Goal: Task Accomplishment & Management: Manage account settings

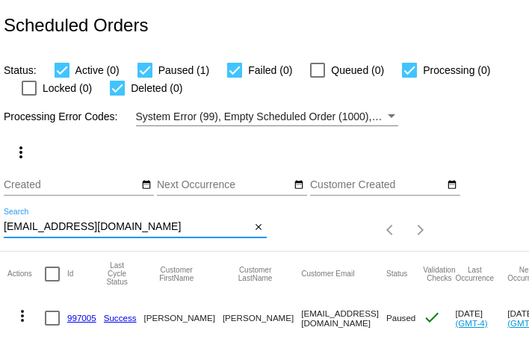
click at [63, 224] on input "thegardenhabit@yahoo.com" at bounding box center [127, 227] width 247 height 12
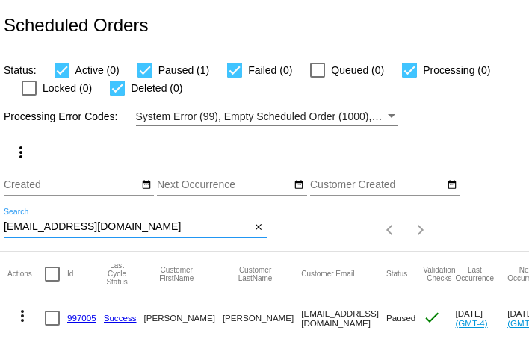
paste input "nordmikechar"
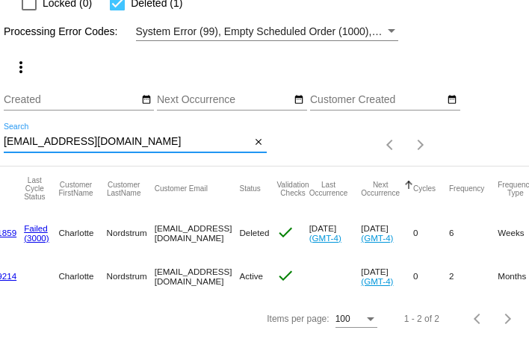
scroll to position [0, 85]
type input "[EMAIL_ADDRESS][DOMAIN_NAME]"
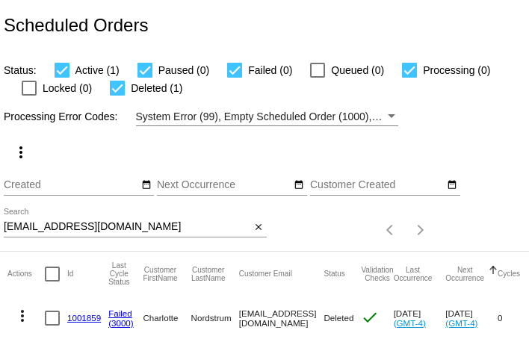
click at [153, 232] on input "[EMAIL_ADDRESS][DOMAIN_NAME]" at bounding box center [127, 227] width 247 height 12
paste input "[EMAIL_ADDRESS]"
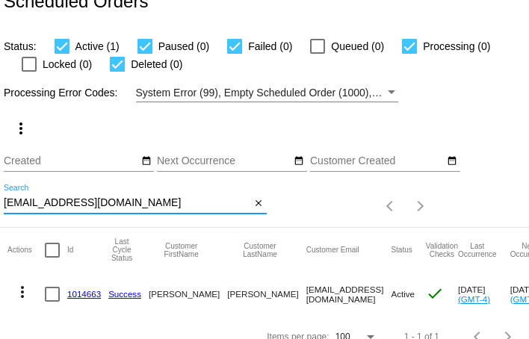
scroll to position [42, 0]
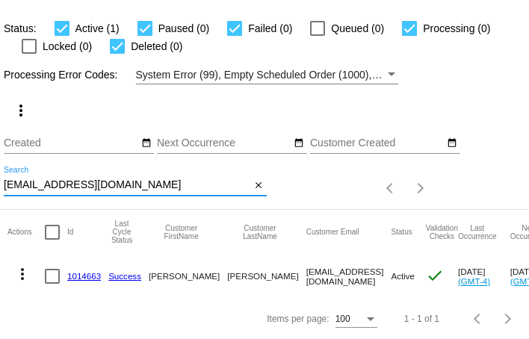
type input "[EMAIL_ADDRESS][DOMAIN_NAME]"
